Goal: Find specific fact: Find specific fact

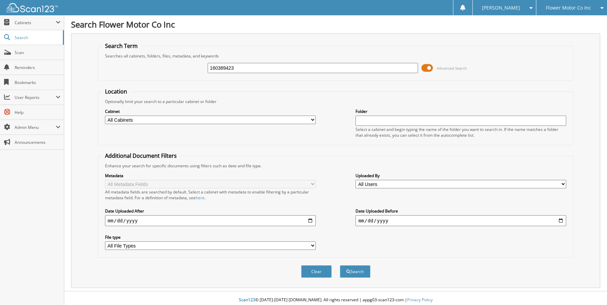
type input "160389423"
click at [340, 265] on button "Search" at bounding box center [355, 271] width 31 height 13
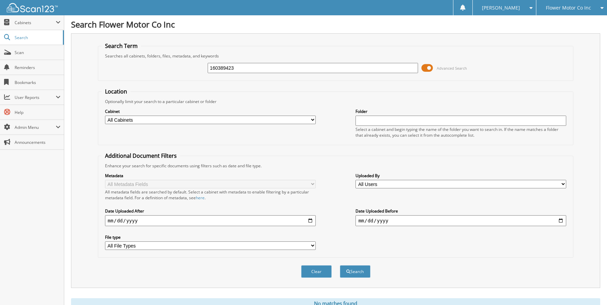
scroll to position [28, 0]
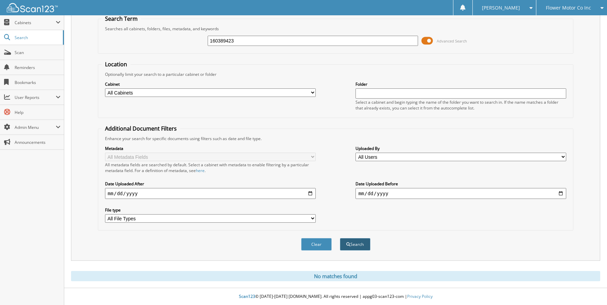
click at [362, 250] on button "Search" at bounding box center [355, 244] width 31 height 13
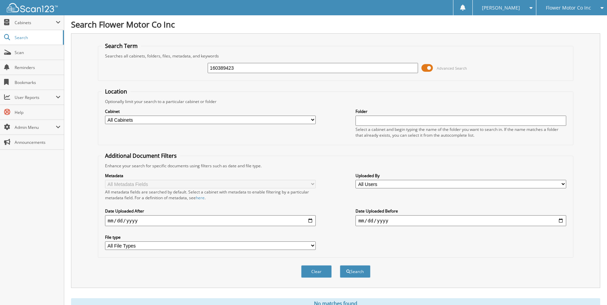
scroll to position [28, 0]
